Goal: Navigation & Orientation: Find specific page/section

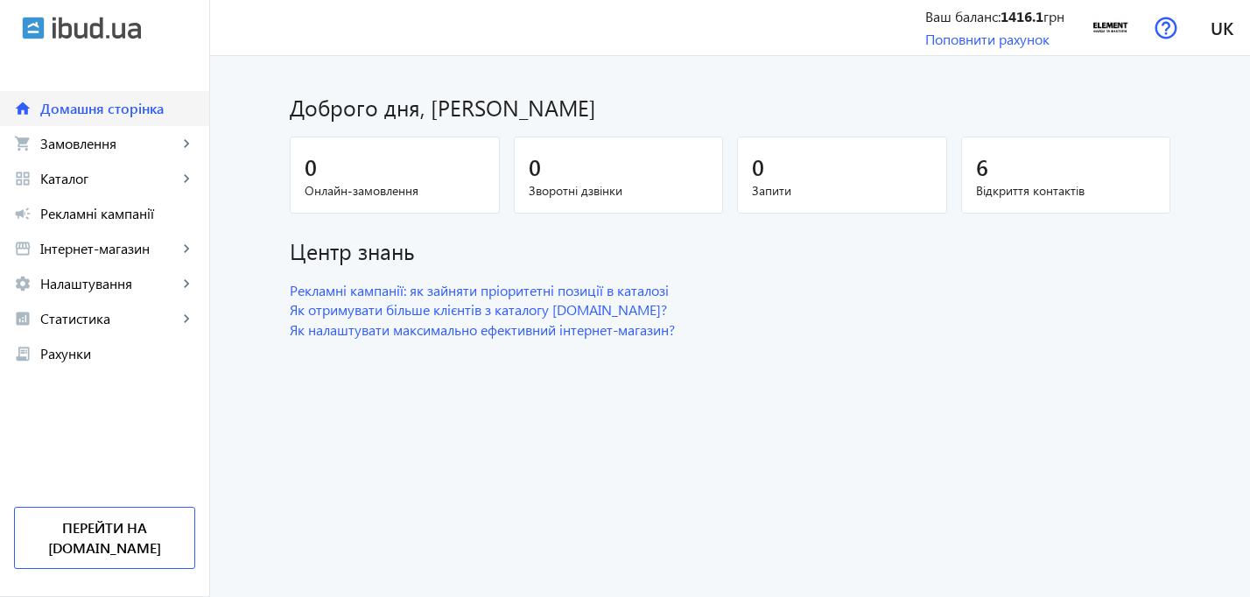
click at [123, 111] on span "Домашня сторінка" at bounding box center [117, 109] width 155 height 18
click at [1040, 155] on div "6" at bounding box center [1066, 166] width 180 height 31
click at [1009, 189] on span "Відкриття контактів" at bounding box center [1066, 191] width 180 height 18
click at [187, 154] on link "shopping_cart Замовлення keyboard_arrow_right" at bounding box center [104, 143] width 209 height 35
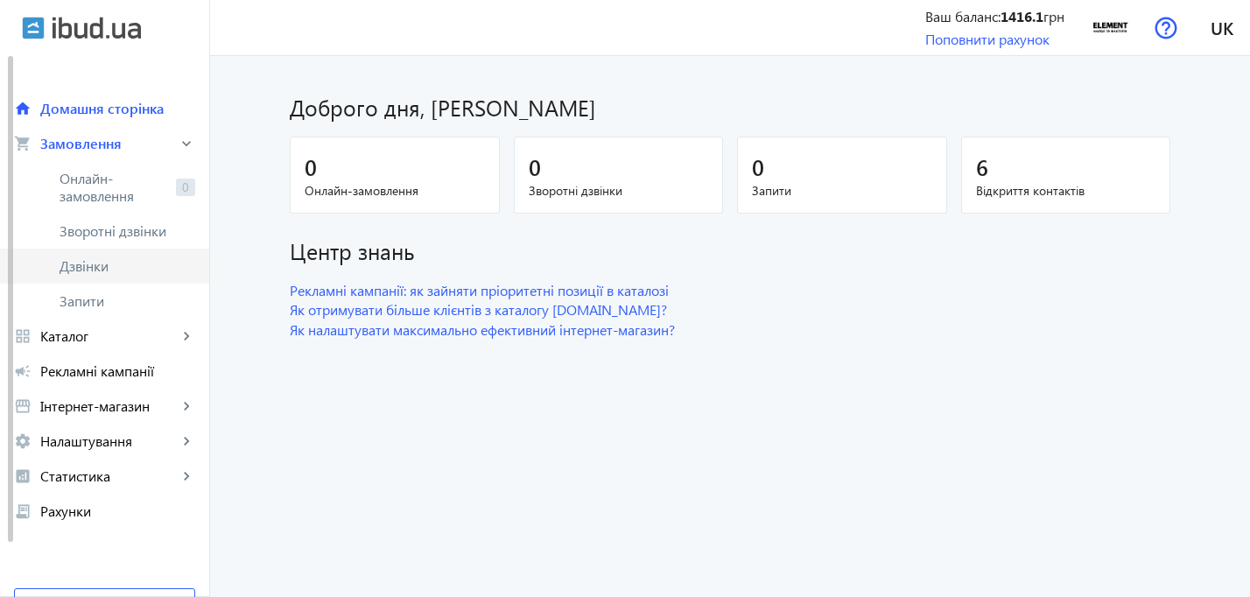
click at [140, 256] on link "Дзвінки" at bounding box center [104, 266] width 209 height 35
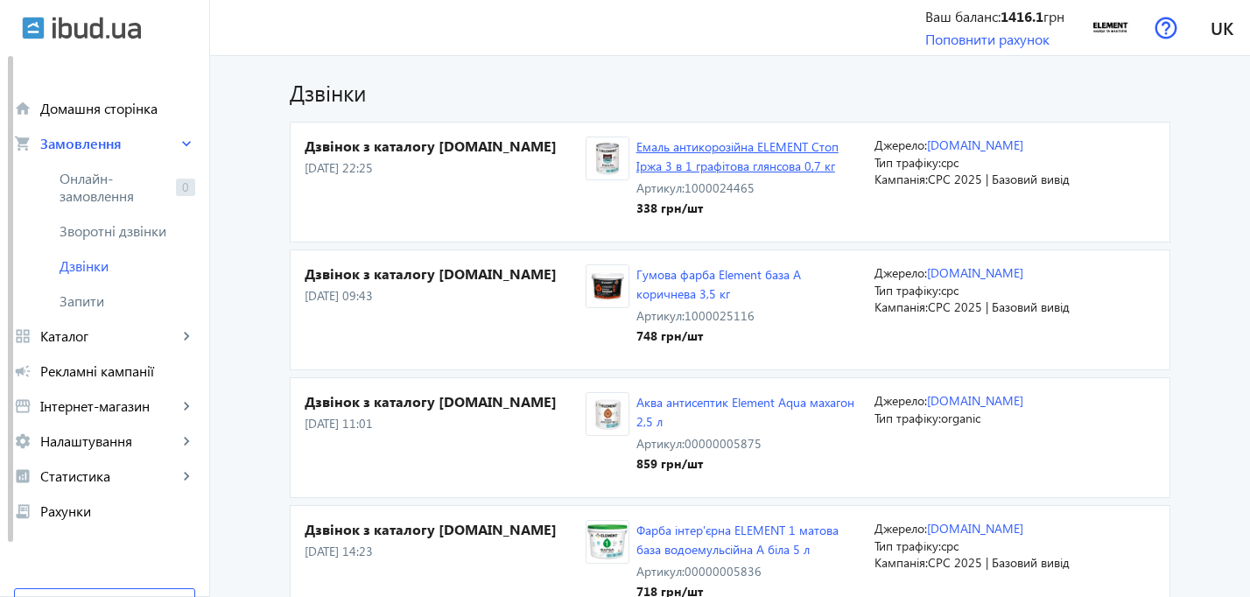
click at [705, 172] on link "Емаль антикорозійна ELEMENT Стоп Іржа 3 в 1 графітова глянсова 0,7 кг" at bounding box center [737, 156] width 202 height 36
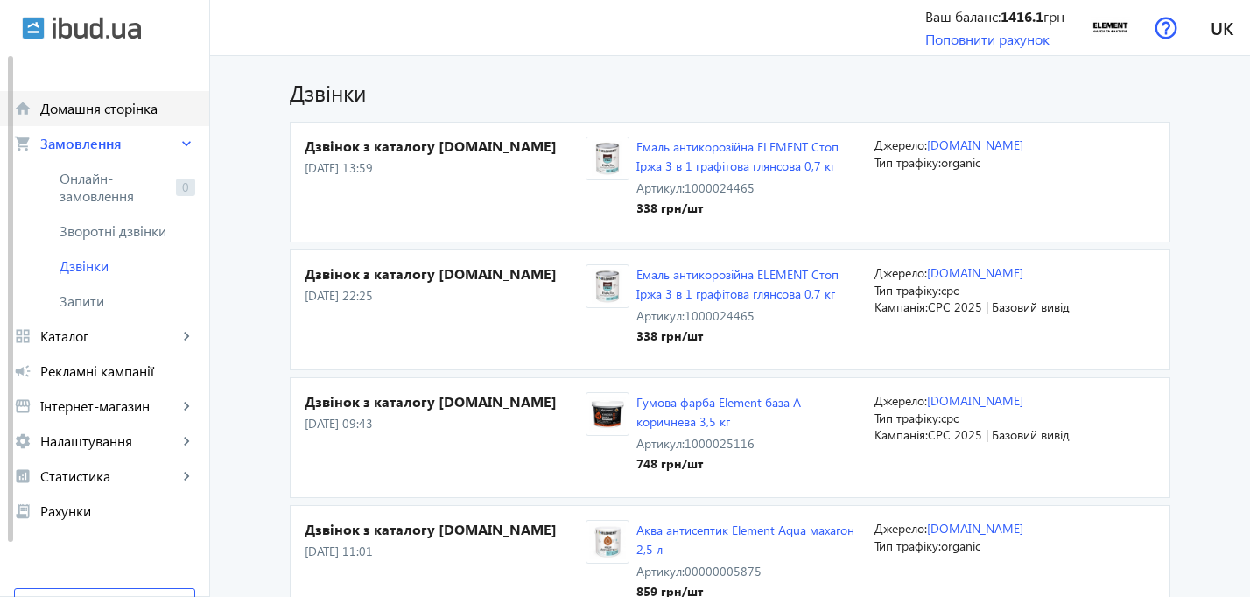
click at [161, 110] on span "Домашня сторінка" at bounding box center [117, 109] width 155 height 18
